Goal: Task Accomplishment & Management: Manage account settings

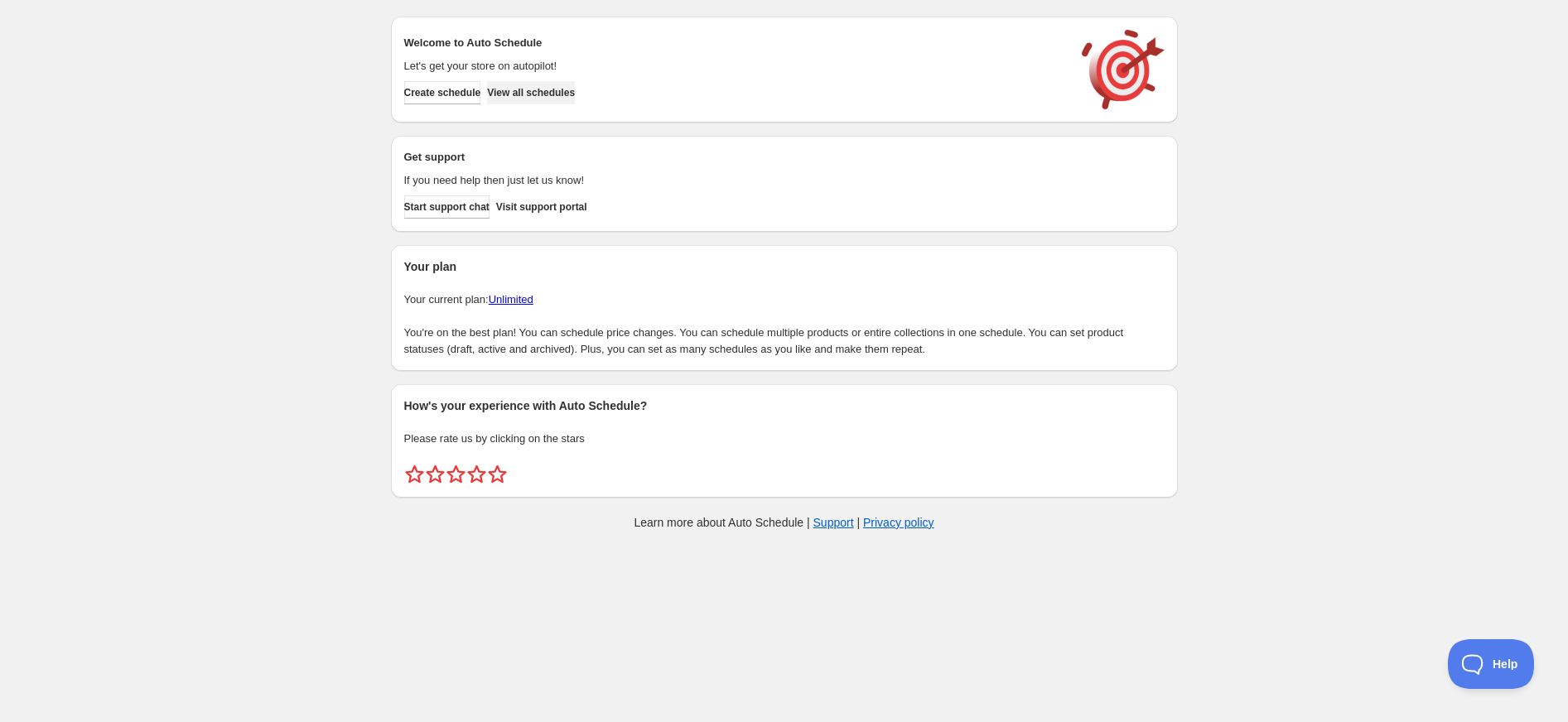
click at [529, 90] on span "View all schedules" at bounding box center [531, 92] width 88 height 13
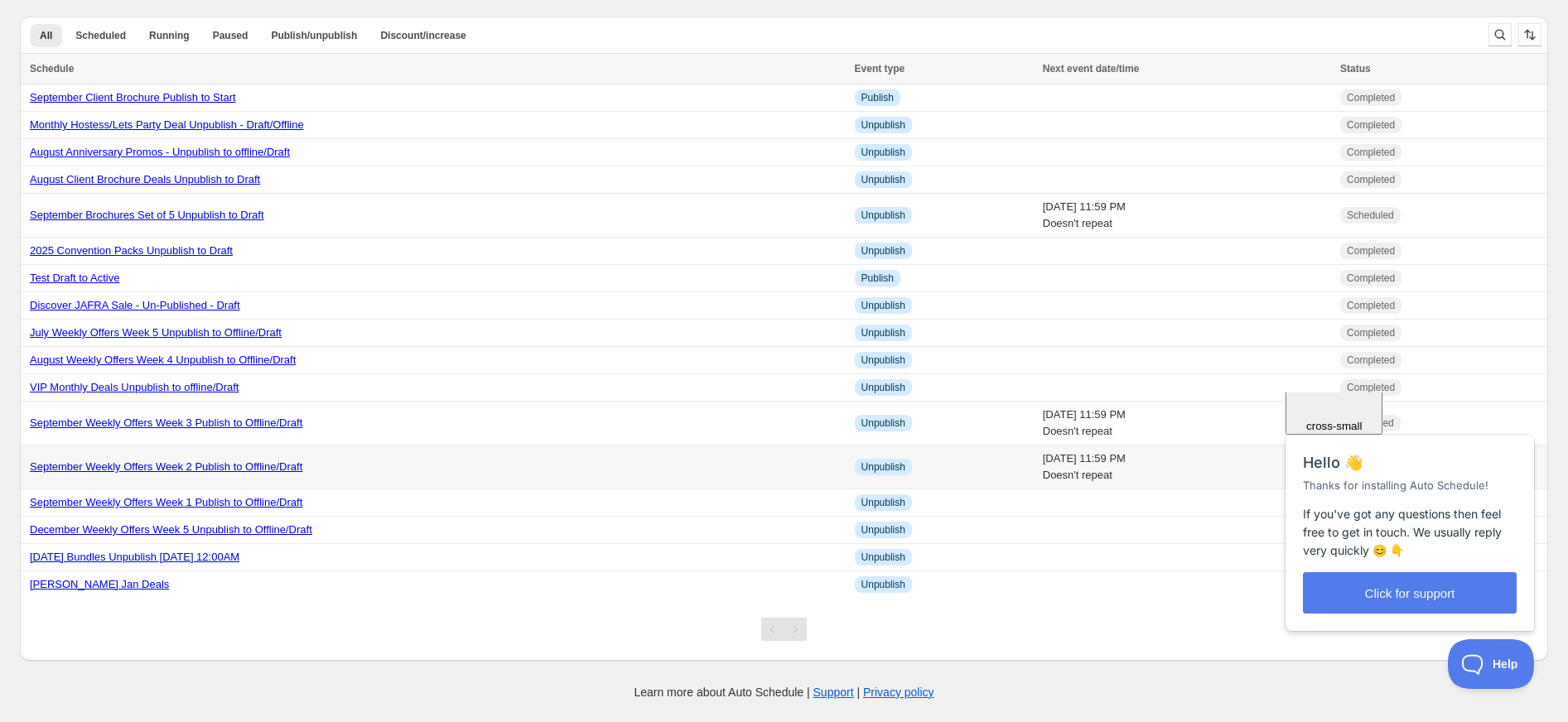
click at [192, 473] on link "September Weekly Offers Week 2 Publish to Offline/Draft" at bounding box center [166, 467] width 272 height 12
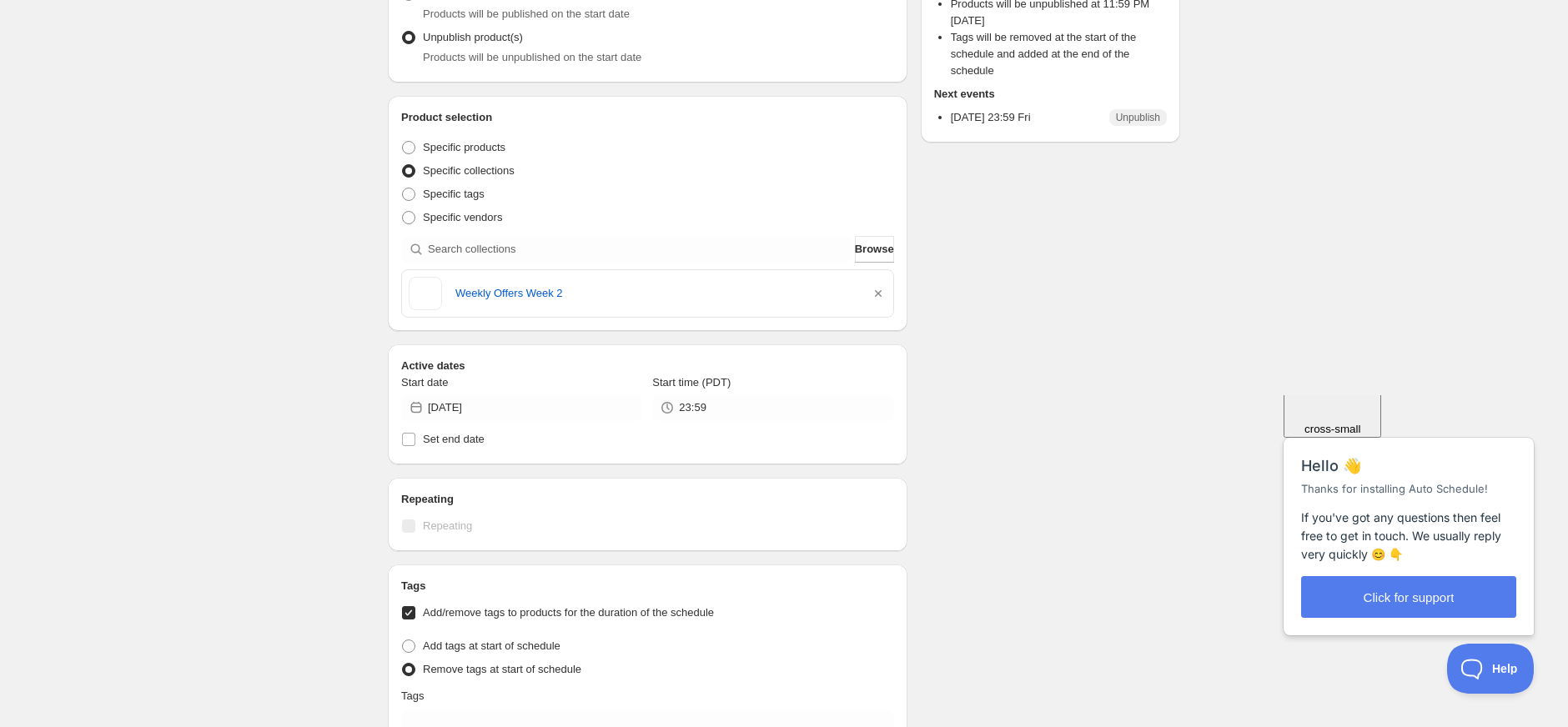
scroll to position [222, 0]
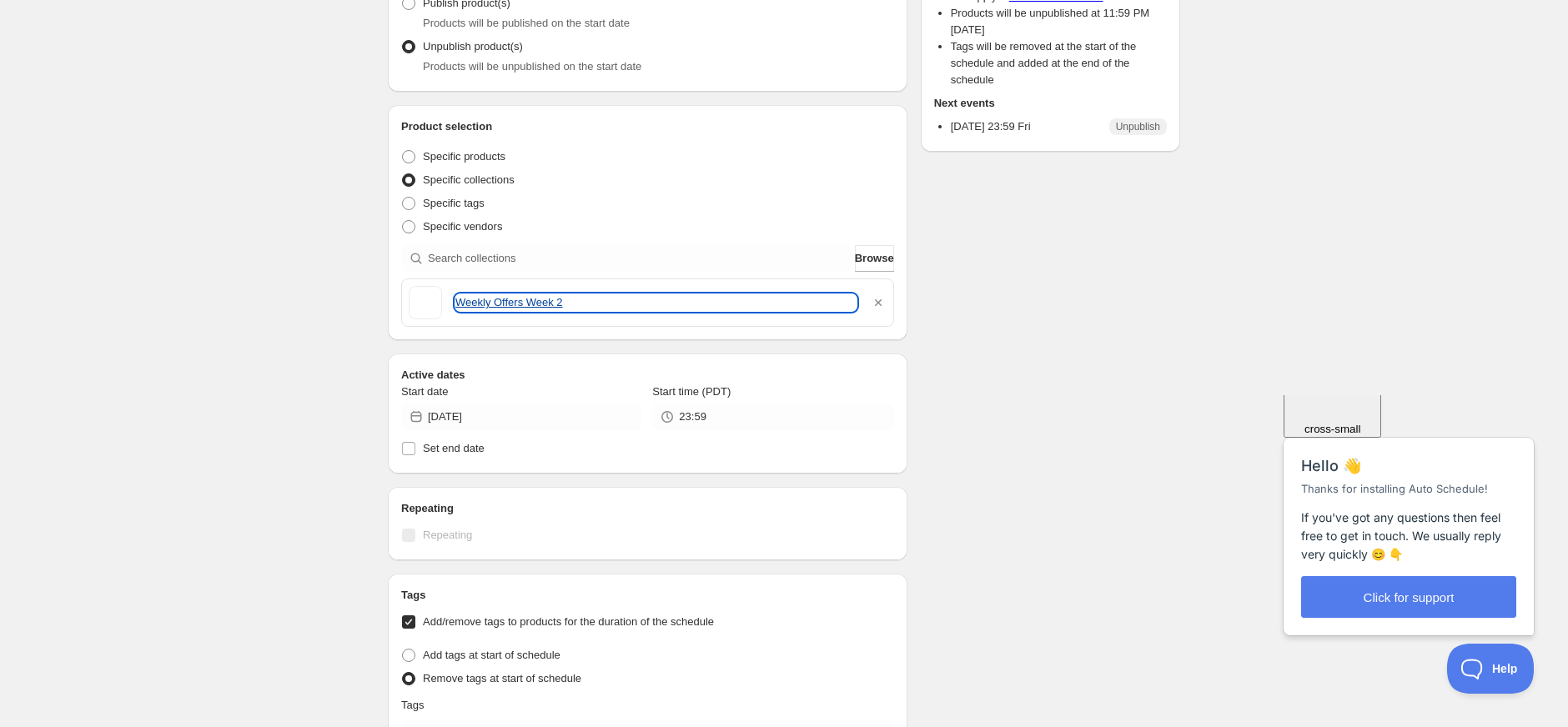
click at [517, 309] on link "Weekly Offers Week 2" at bounding box center [655, 302] width 401 height 17
